Goal: Check status: Check status

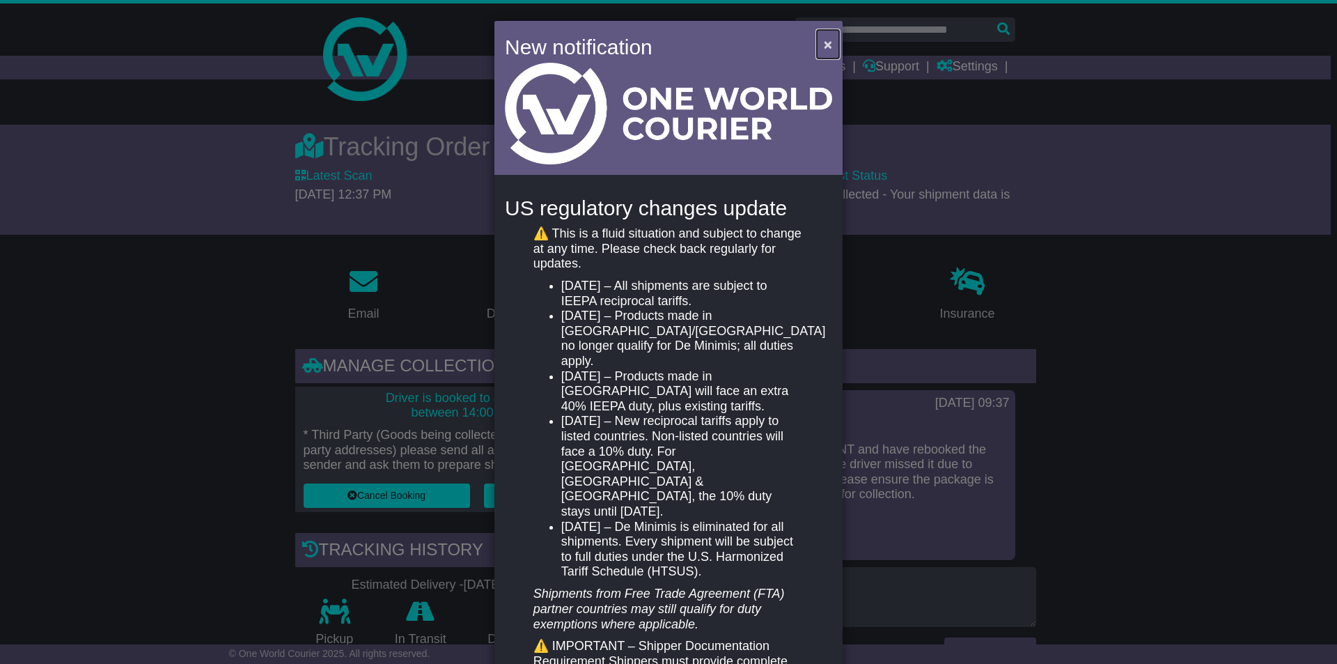
click at [824, 40] on span "×" at bounding box center [828, 44] width 8 height 16
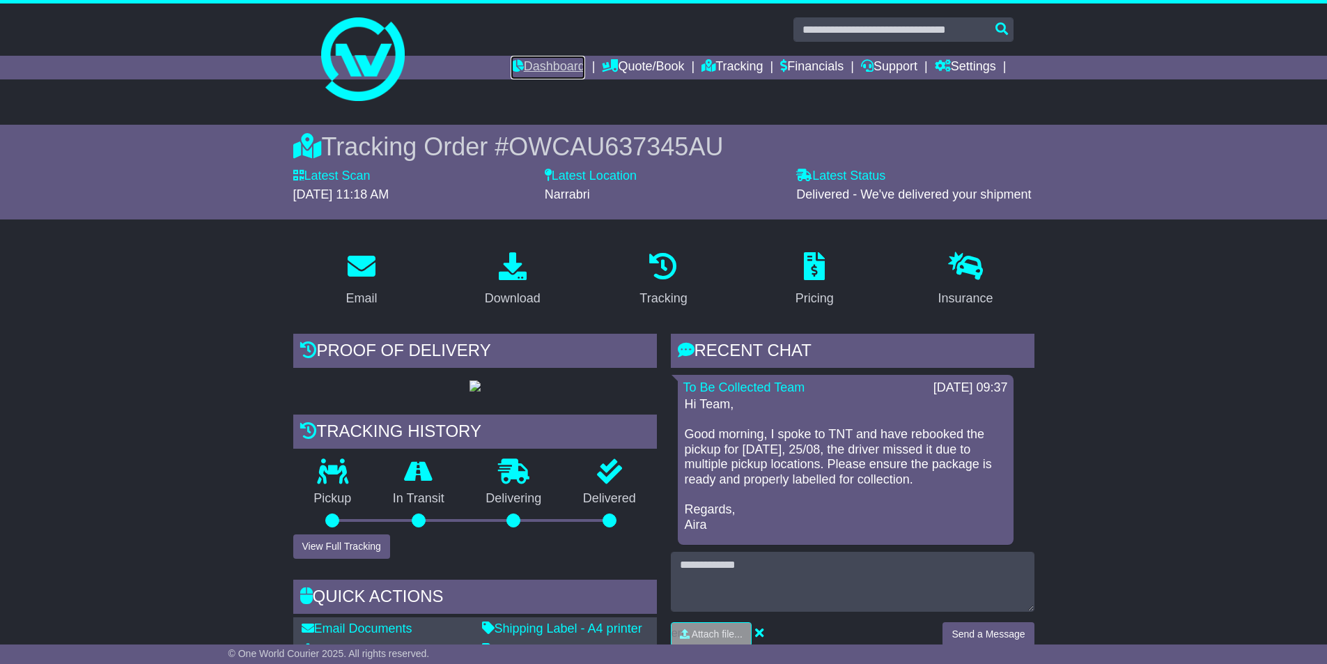
click at [541, 63] on link "Dashboard" at bounding box center [548, 68] width 75 height 24
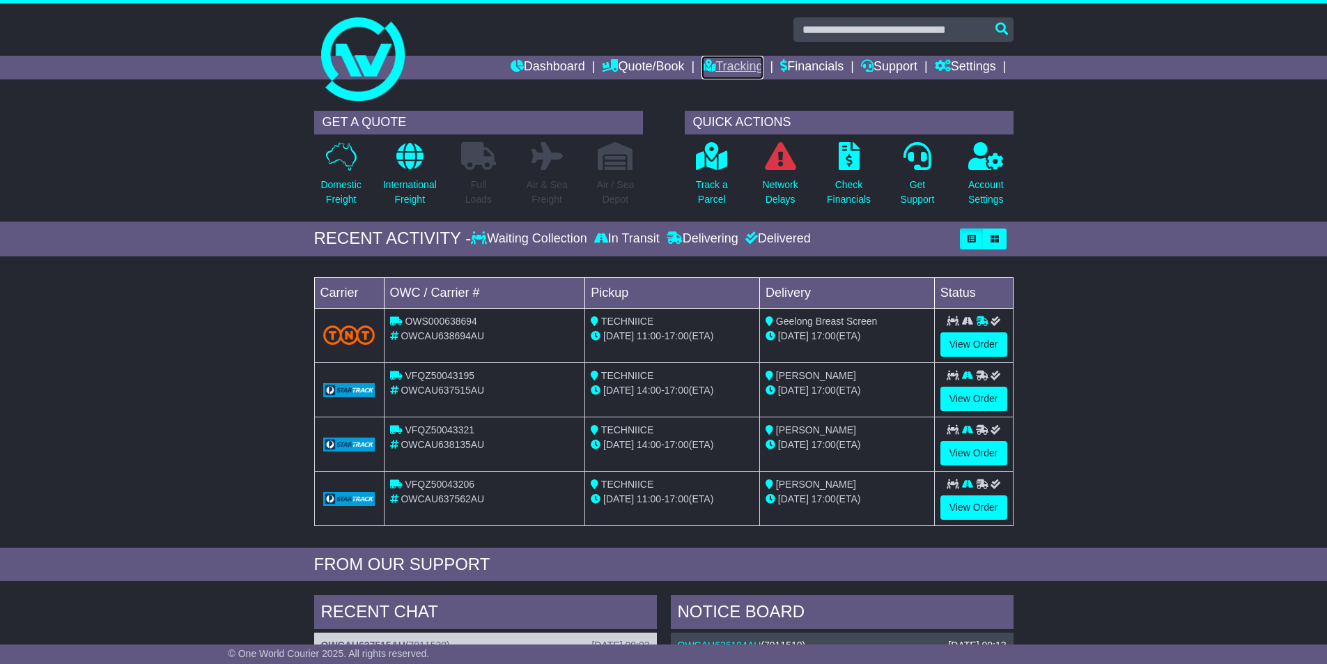
click at [720, 70] on link "Tracking" at bounding box center [731, 68] width 61 height 24
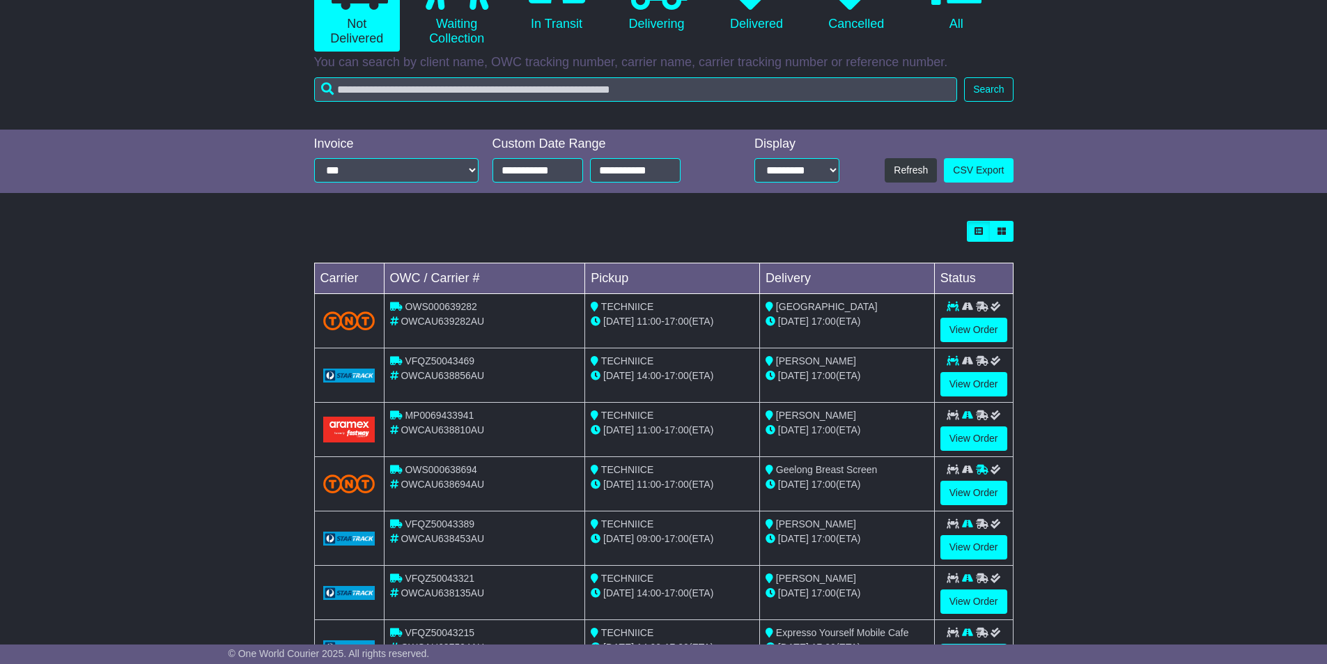
scroll to position [209, 0]
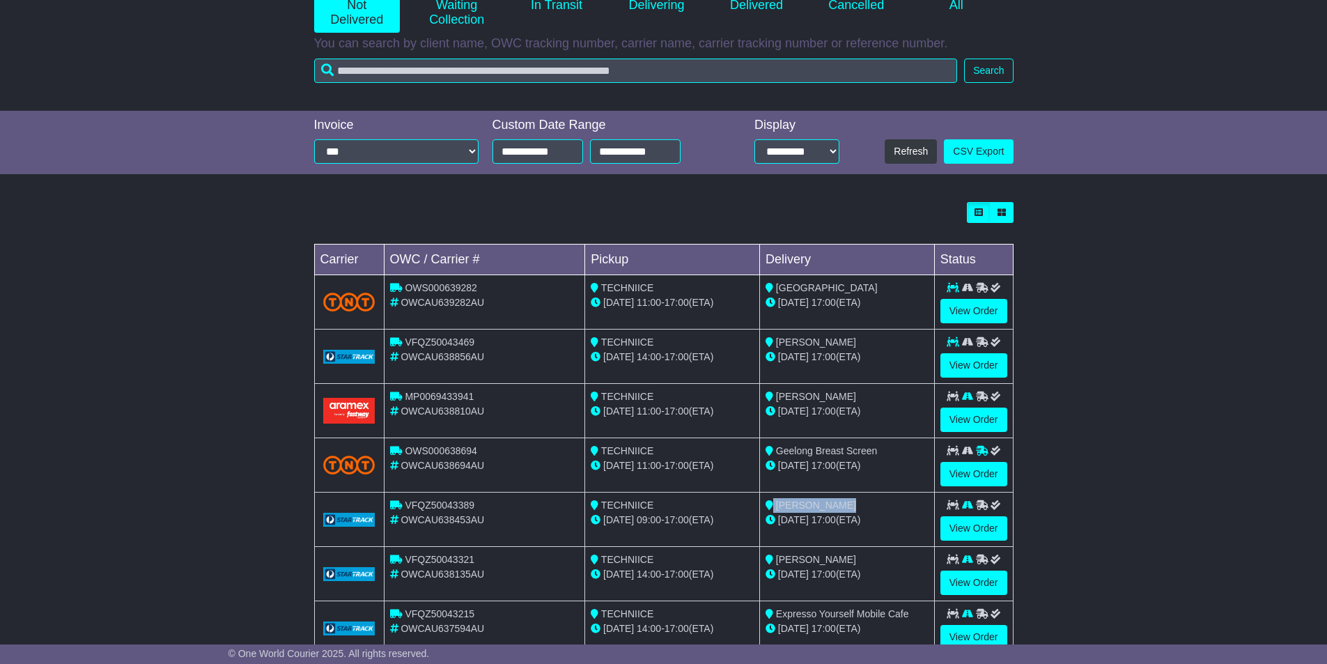
drag, startPoint x: 846, startPoint y: 498, endPoint x: 768, endPoint y: 501, distance: 78.1
click at [772, 502] on div "[PERSON_NAME]" at bounding box center [847, 505] width 163 height 15
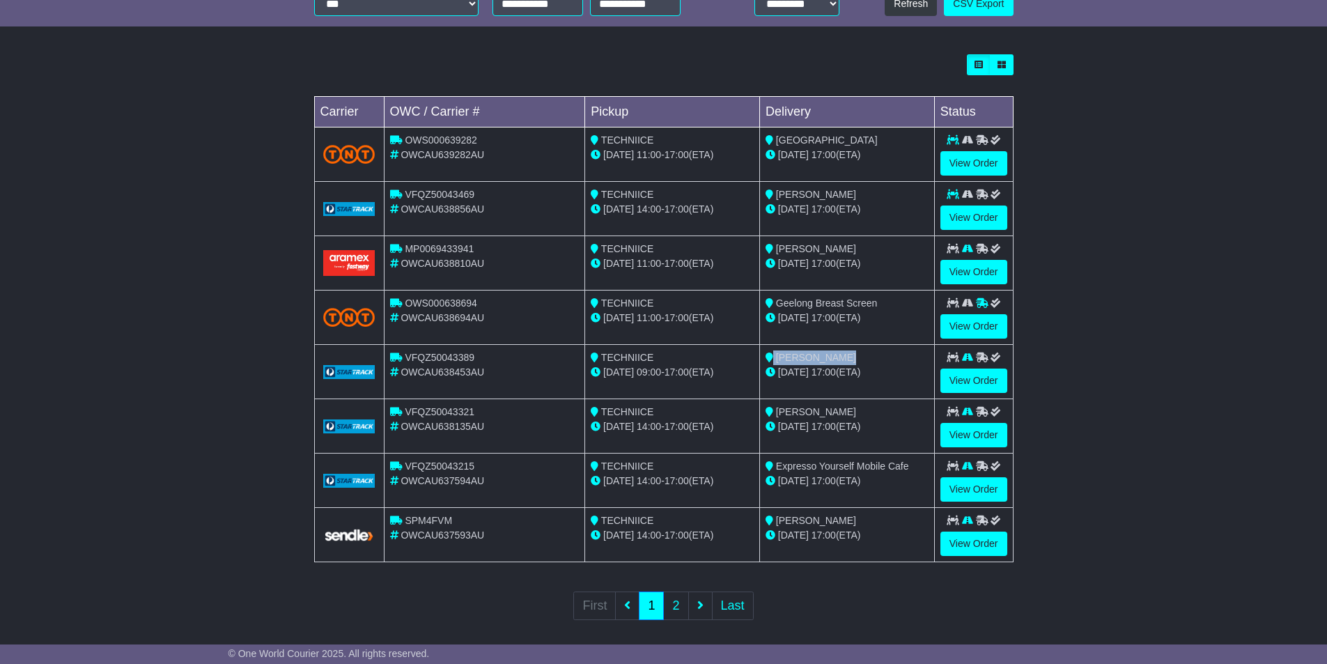
scroll to position [366, 0]
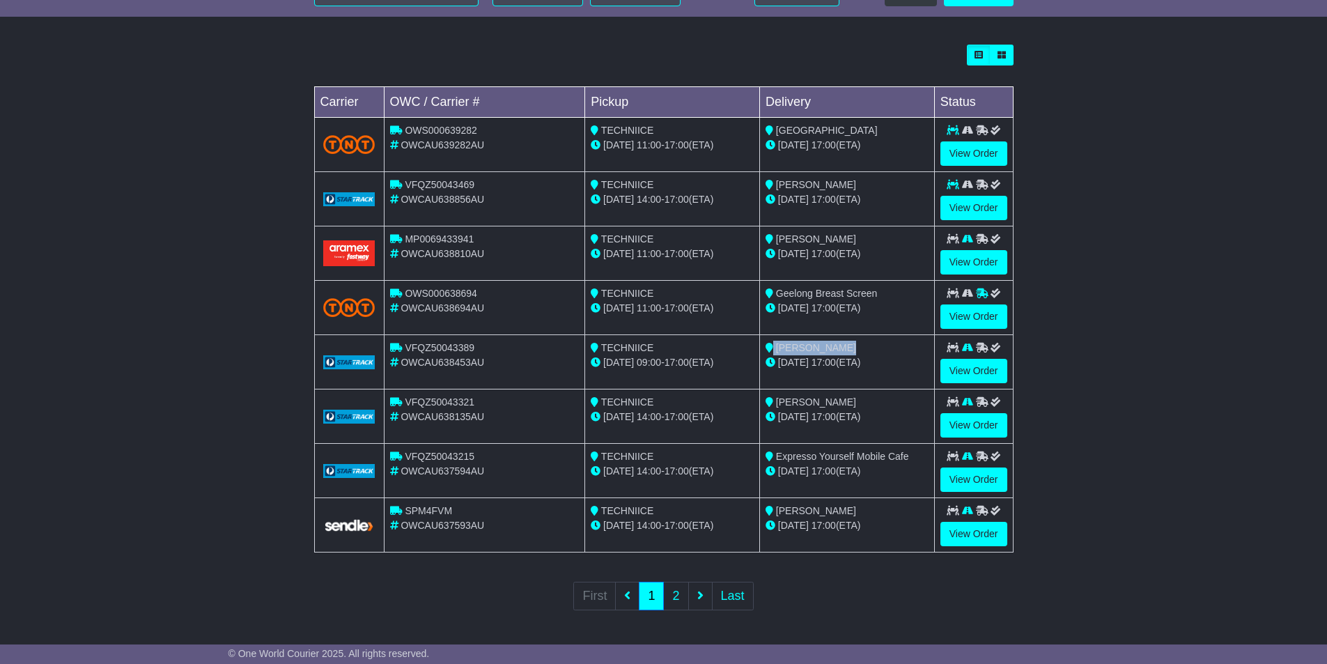
click at [818, 355] on div "[PERSON_NAME]" at bounding box center [847, 348] width 163 height 15
drag, startPoint x: 846, startPoint y: 348, endPoint x: 777, endPoint y: 349, distance: 69.7
click at [777, 349] on div "[PERSON_NAME]" at bounding box center [847, 348] width 163 height 15
copy span "[PERSON_NAME]"
click at [959, 369] on link "View Order" at bounding box center [973, 371] width 67 height 24
